Goal: Find contact information: Find contact information

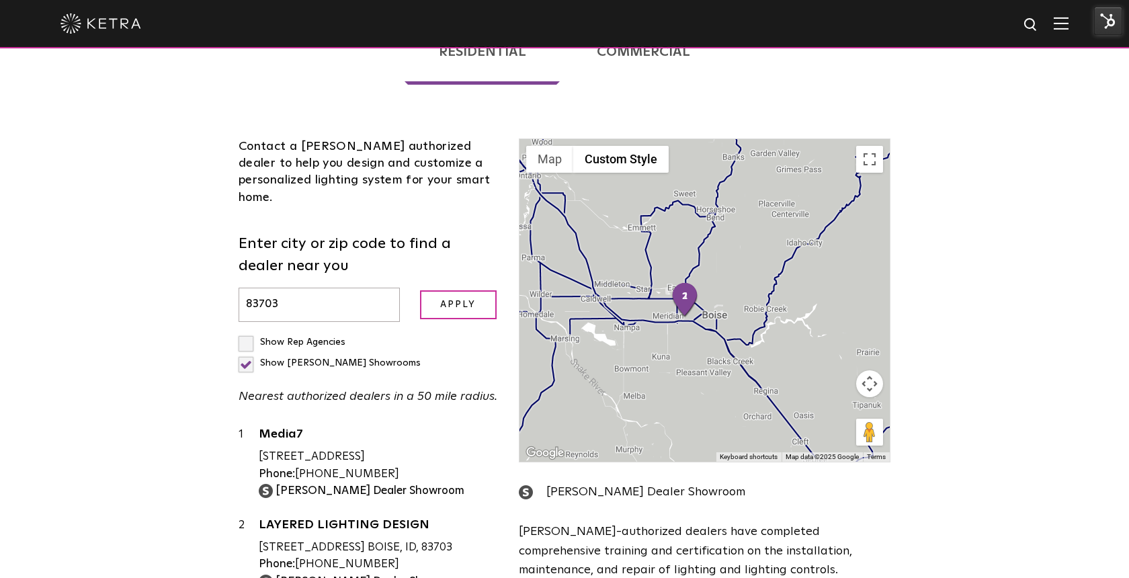
scroll to position [51, 0]
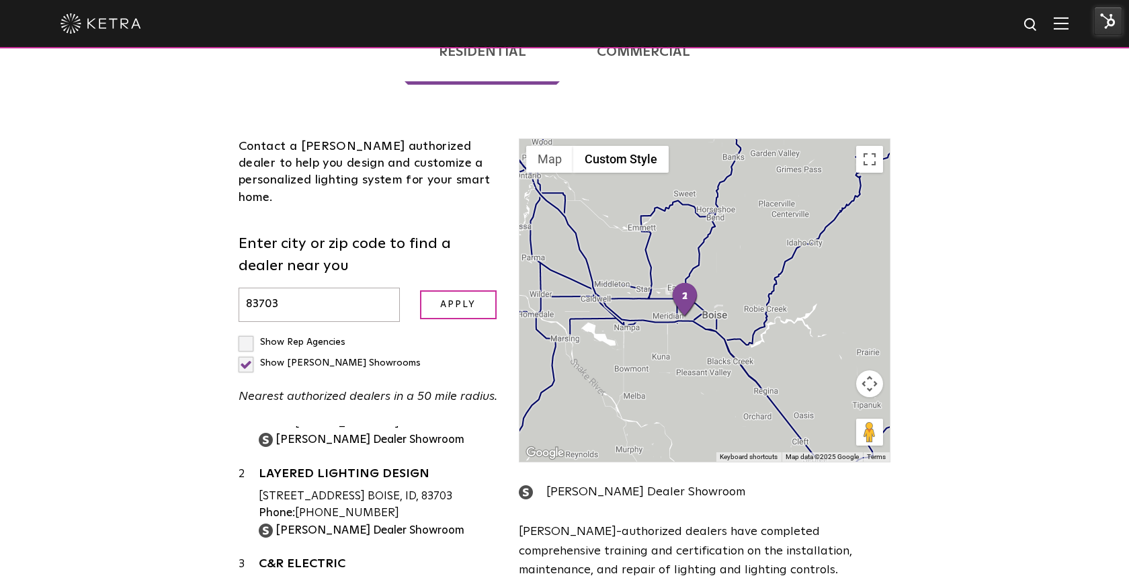
click at [363, 288] on input "83703" at bounding box center [319, 305] width 161 height 34
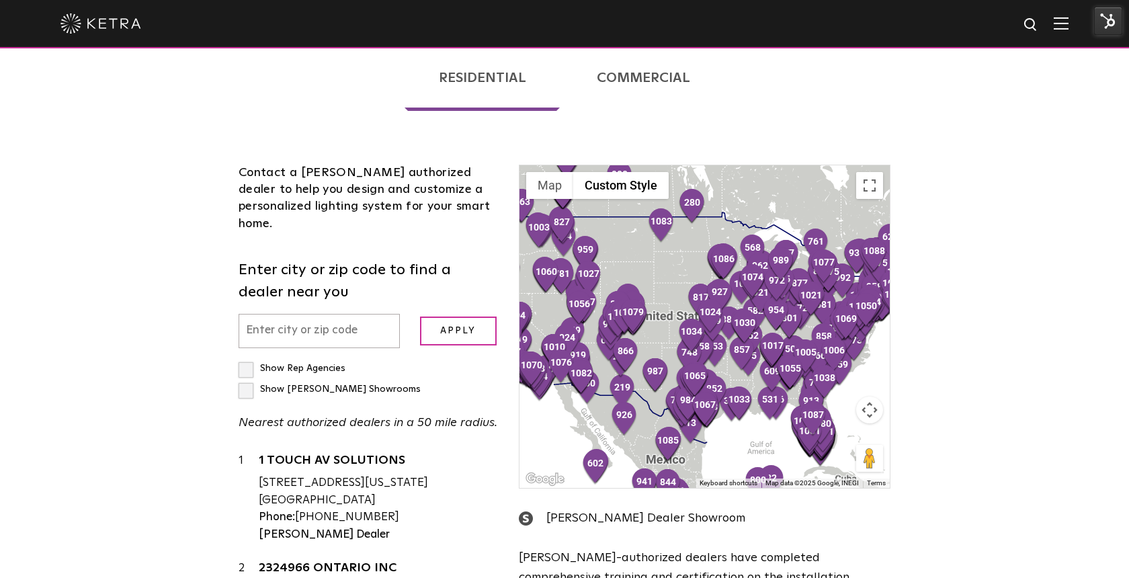
drag, startPoint x: 0, startPoint y: 0, endPoint x: 365, endPoint y: 252, distance: 443.6
click at [365, 314] on input "text" at bounding box center [319, 331] width 161 height 34
type input "83703"
click at [420, 317] on input "Apply" at bounding box center [458, 331] width 77 height 29
click at [470, 317] on input "Apply" at bounding box center [458, 331] width 77 height 29
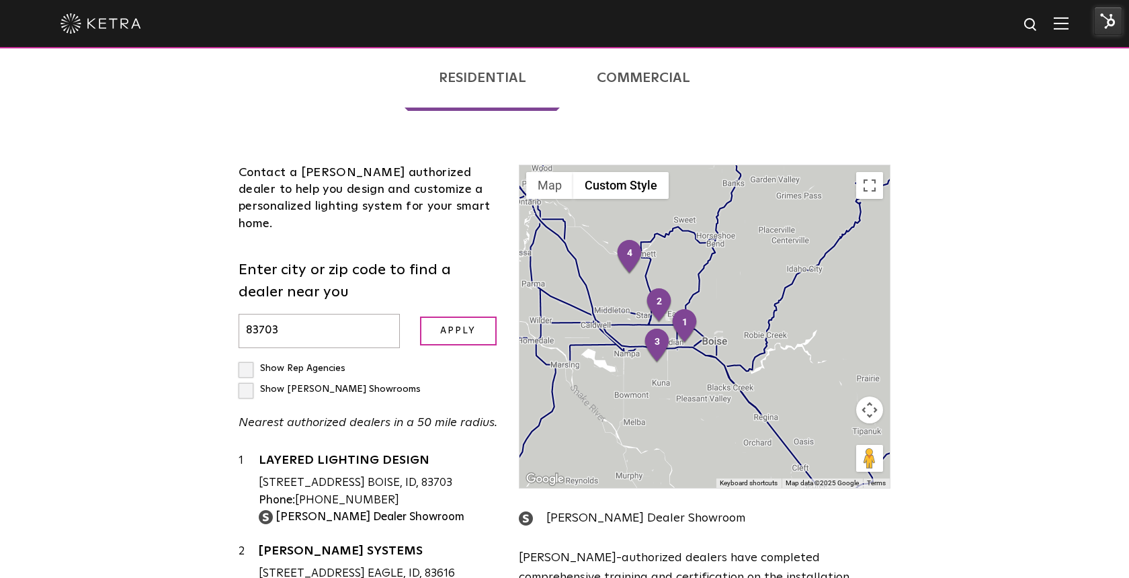
click at [395, 385] on label "Show [PERSON_NAME] Showrooms" at bounding box center [330, 389] width 182 height 9
click at [247, 358] on input "Show [PERSON_NAME] Showrooms" at bounding box center [243, 362] width 9 height 9
checkbox input "true"
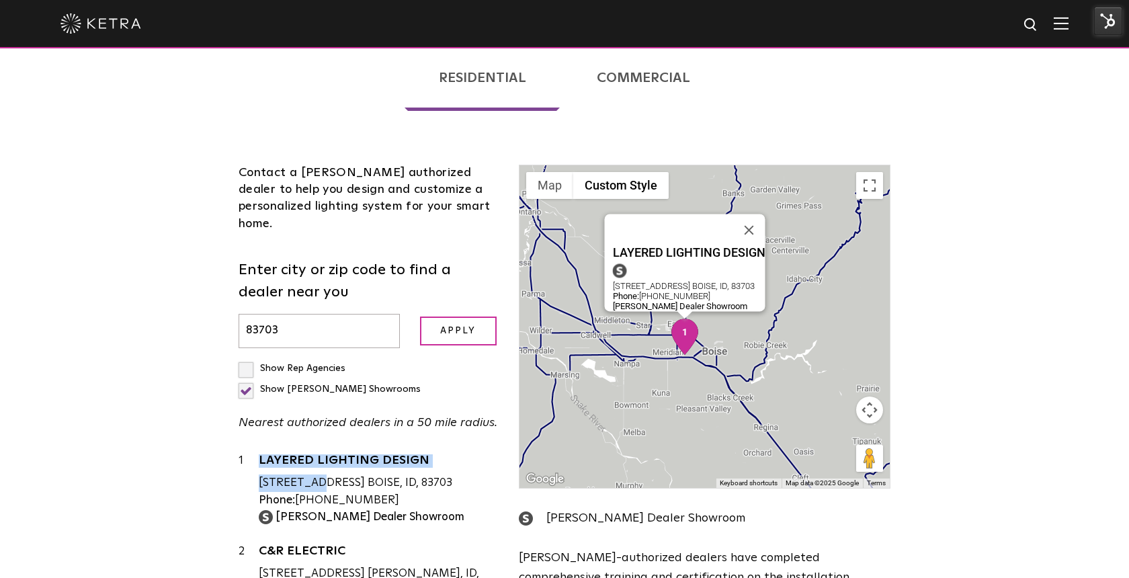
drag, startPoint x: 257, startPoint y: 395, endPoint x: 449, endPoint y: 401, distance: 192.3
click at [449, 452] on div "1 LAYERED LIGHTING DESIGN [STREET_ADDRESS] BOISE, ID, 83703 Phone: [PHONE_NUMBE…" at bounding box center [369, 488] width 260 height 73
click at [477, 475] on div "[STREET_ADDRESS] BOISE, ID, 83703" at bounding box center [379, 483] width 240 height 17
drag, startPoint x: 477, startPoint y: 393, endPoint x: 260, endPoint y: 397, distance: 217.2
click at [260, 475] on div "[STREET_ADDRESS] BOISE, ID, 83703" at bounding box center [379, 483] width 240 height 17
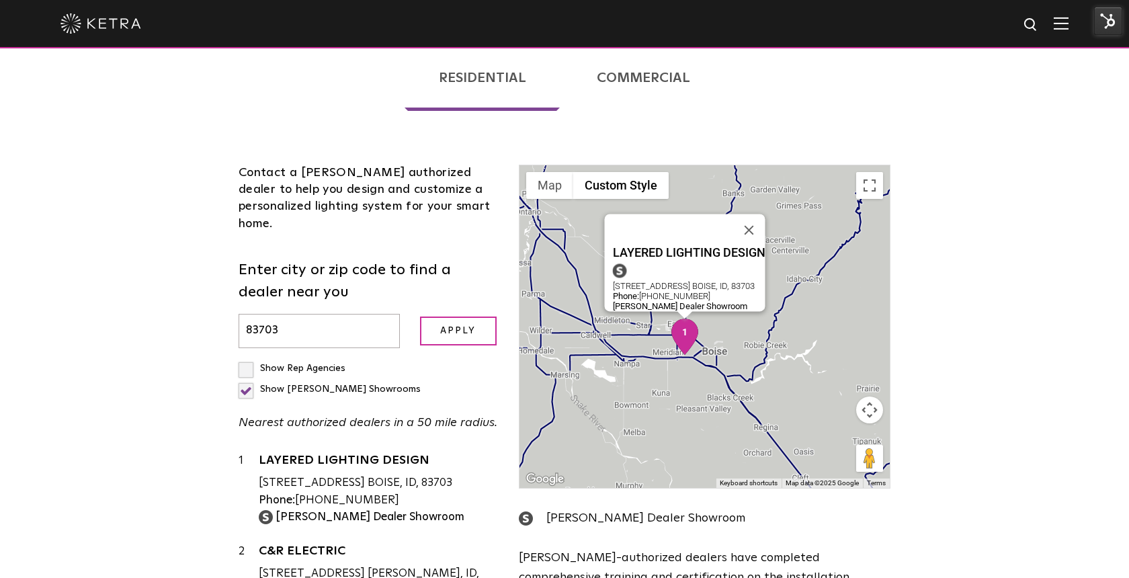
copy div "[STREET_ADDRESS]"
